Goal: Find specific page/section: Find specific page/section

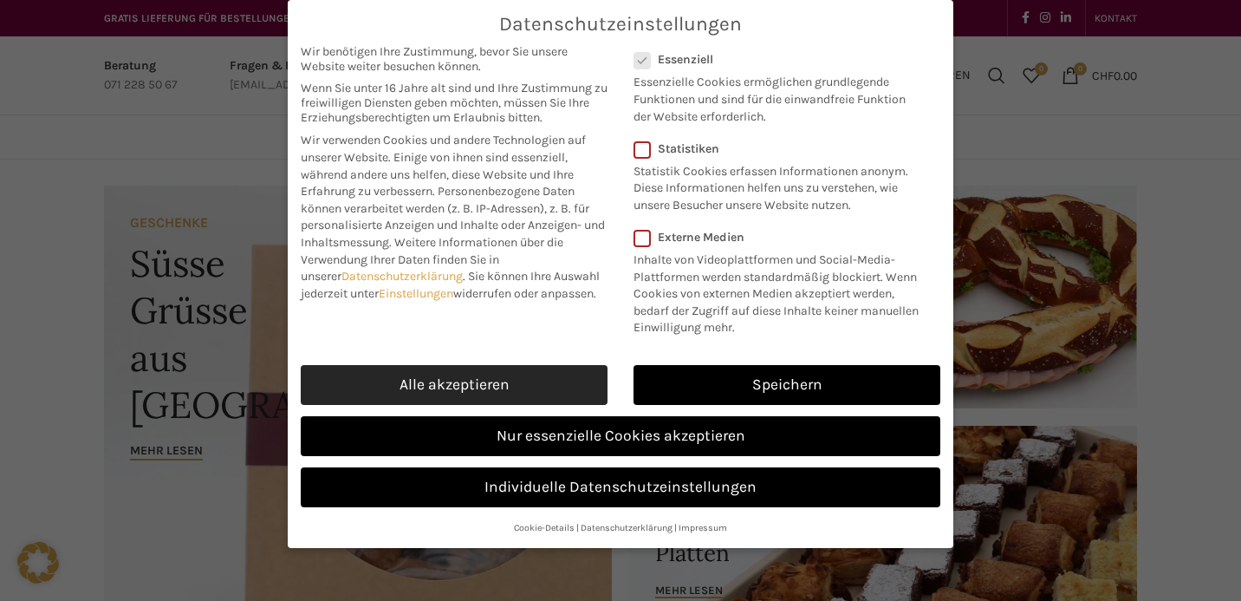
click at [514, 374] on link "Alle akzeptieren" at bounding box center [454, 385] width 307 height 40
checkbox input "true"
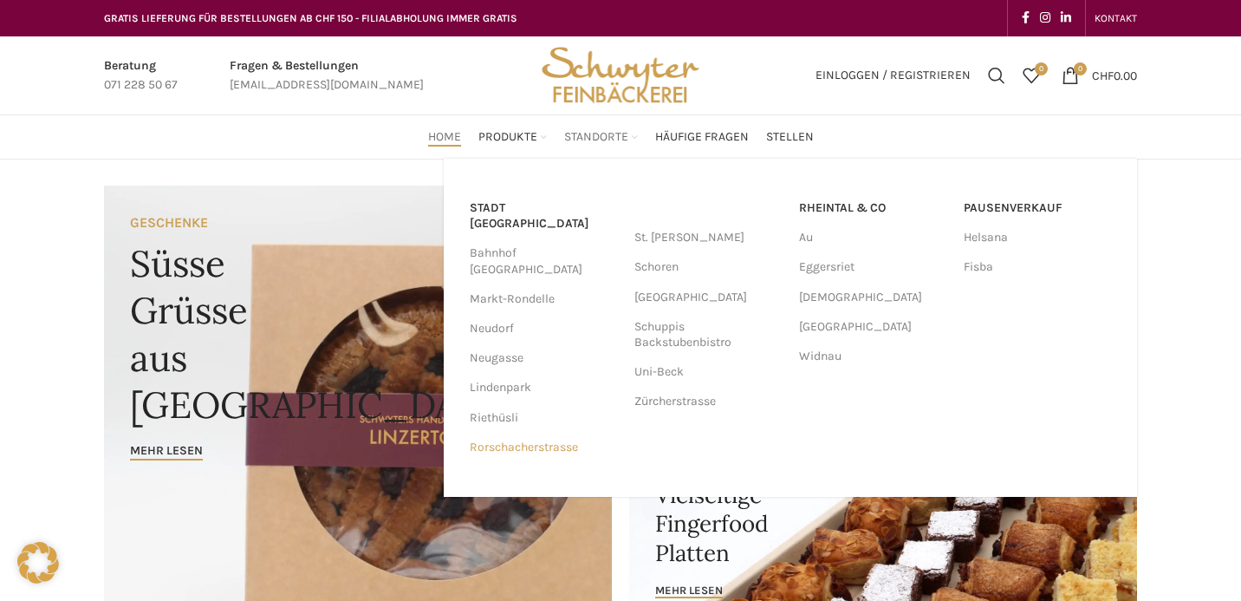
click at [503, 432] on link "Rorschacherstrasse" at bounding box center [543, 446] width 147 height 29
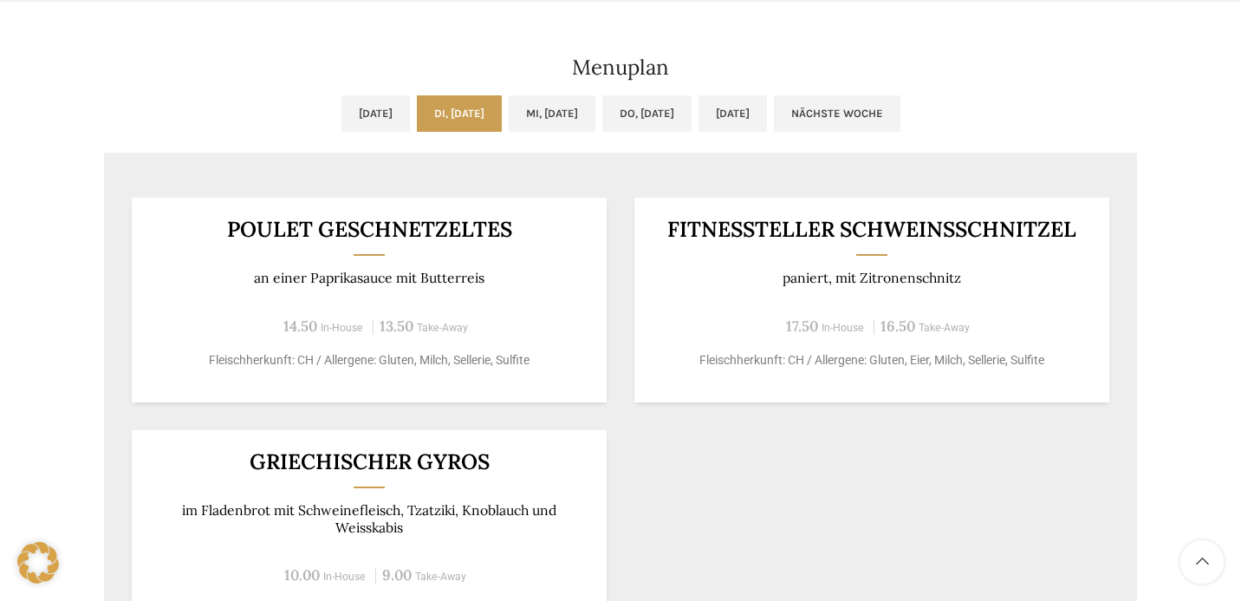
scroll to position [895, 0]
